Goal: Task Accomplishment & Management: Use online tool/utility

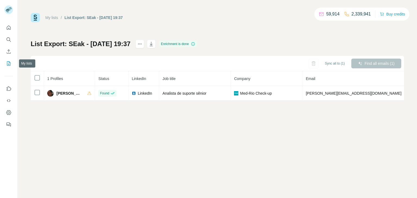
click at [10, 59] on button "My lists" at bounding box center [8, 64] width 9 height 10
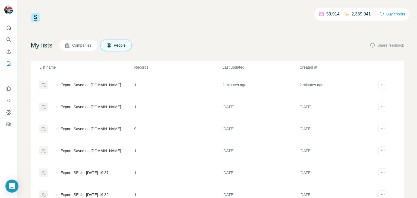
click at [80, 84] on div "List Export: Saved on [DOMAIN_NAME] - [DATE] 12:48" at bounding box center [90, 84] width 72 height 5
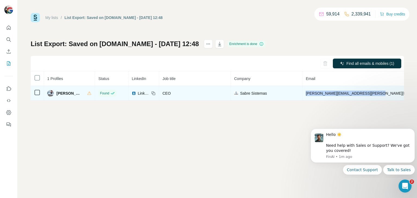
drag, startPoint x: 299, startPoint y: 93, endPoint x: 369, endPoint y: 96, distance: 69.6
click at [369, 96] on td "[PERSON_NAME][EMAIL_ADDRESS][PERSON_NAME][DOMAIN_NAME]" at bounding box center [370, 93] width 134 height 15
copy span "[PERSON_NAME][EMAIL_ADDRESS][PERSON_NAME][DOMAIN_NAME]"
